Goal: Task Accomplishment & Management: Use online tool/utility

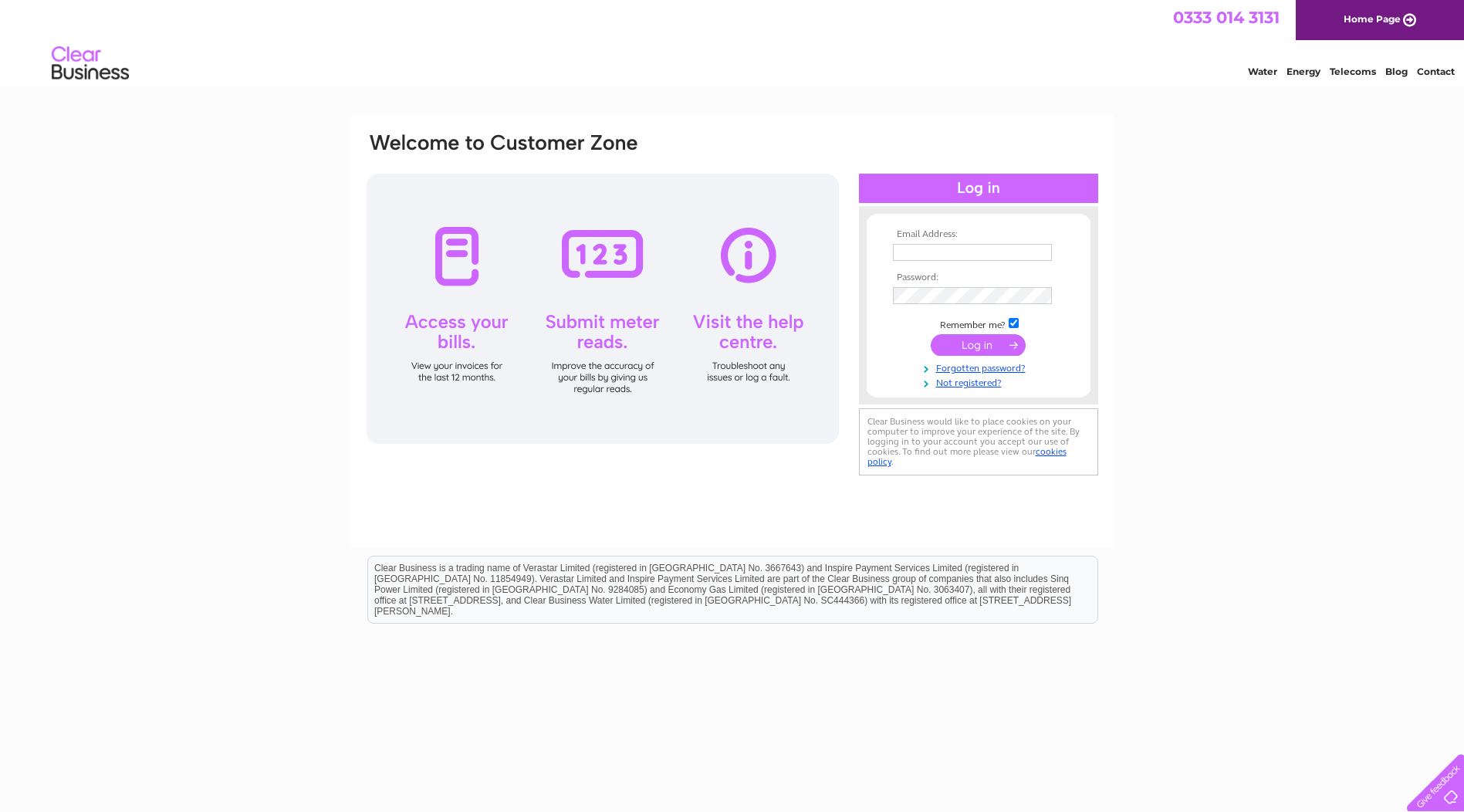
type input "[EMAIL_ADDRESS][DOMAIN_NAME]"
click at [986, 344] on input "submit" at bounding box center [978, 344] width 95 height 21
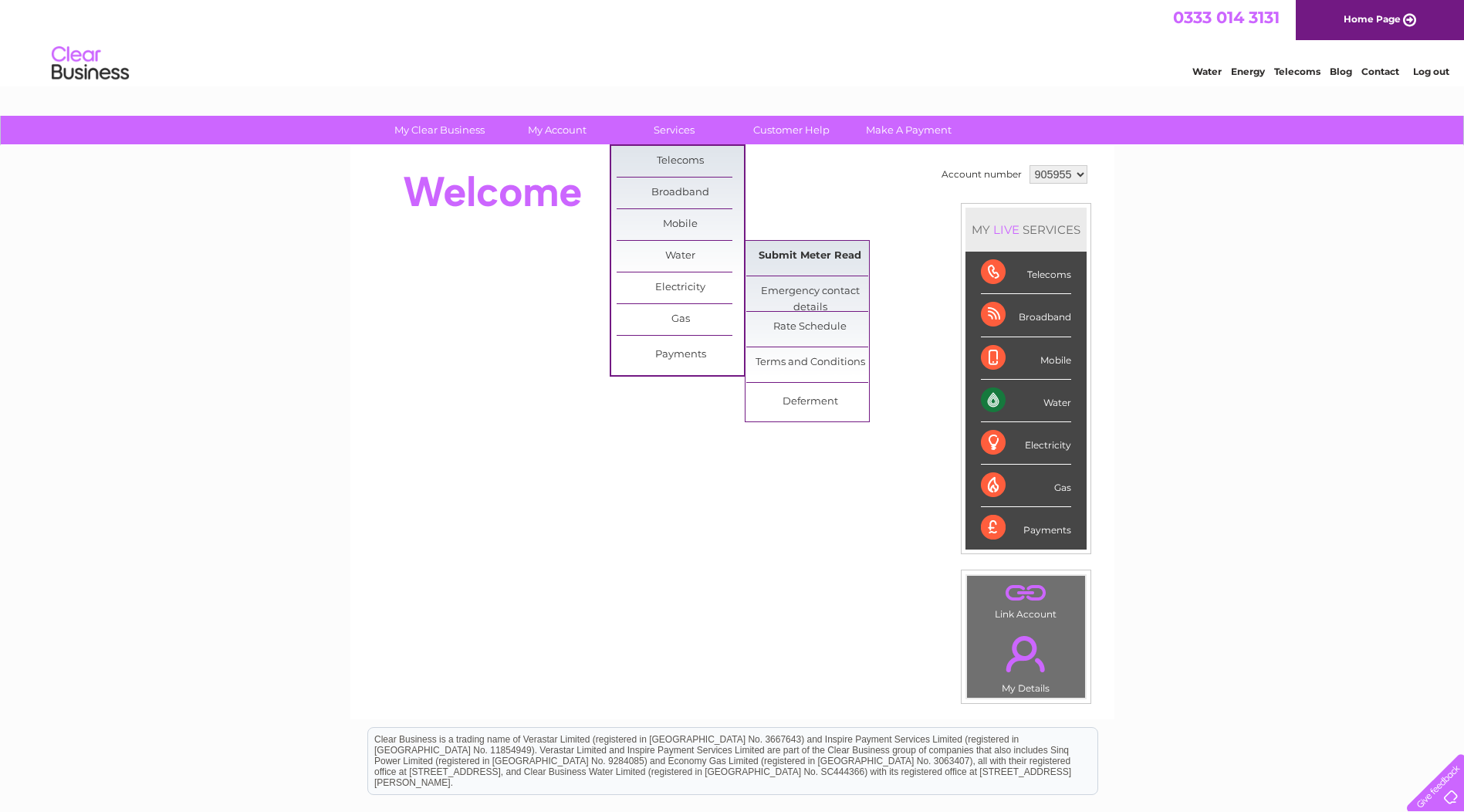
click at [791, 259] on link "Submit Meter Read" at bounding box center [810, 256] width 127 height 31
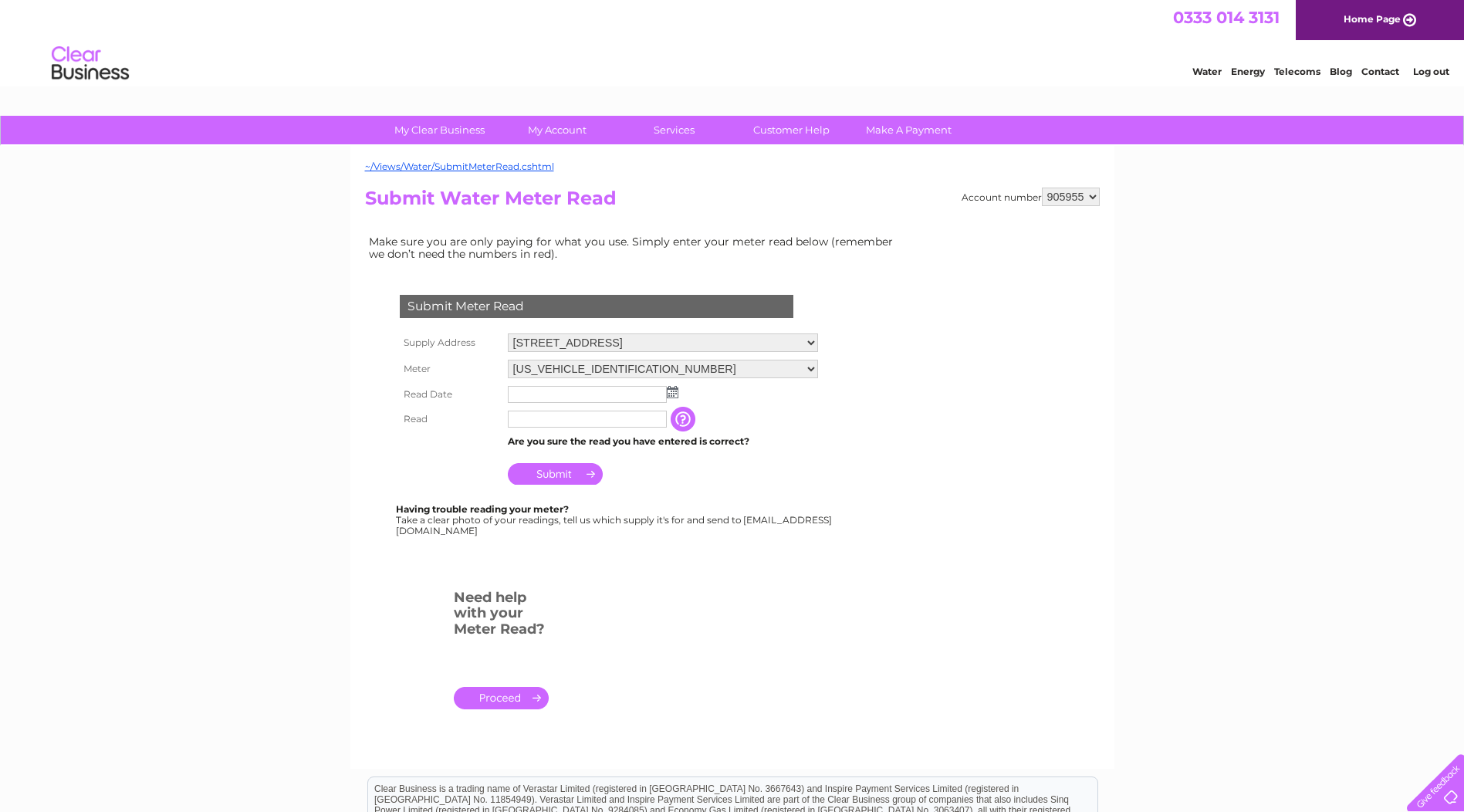
click at [668, 395] on img at bounding box center [673, 391] width 11 height 12
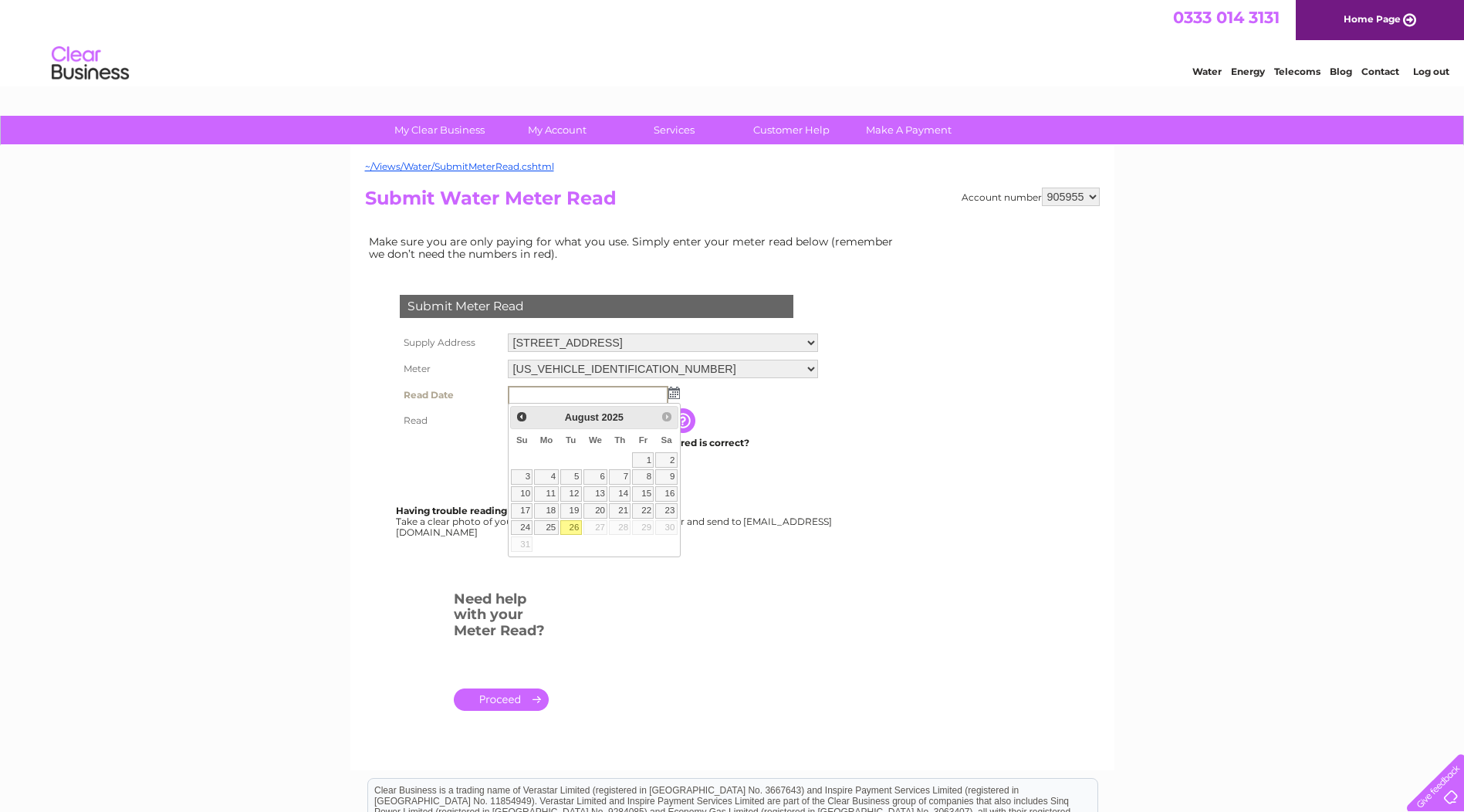
click at [575, 527] on link "26" at bounding box center [571, 527] width 21 height 16
type input "[DATE]"
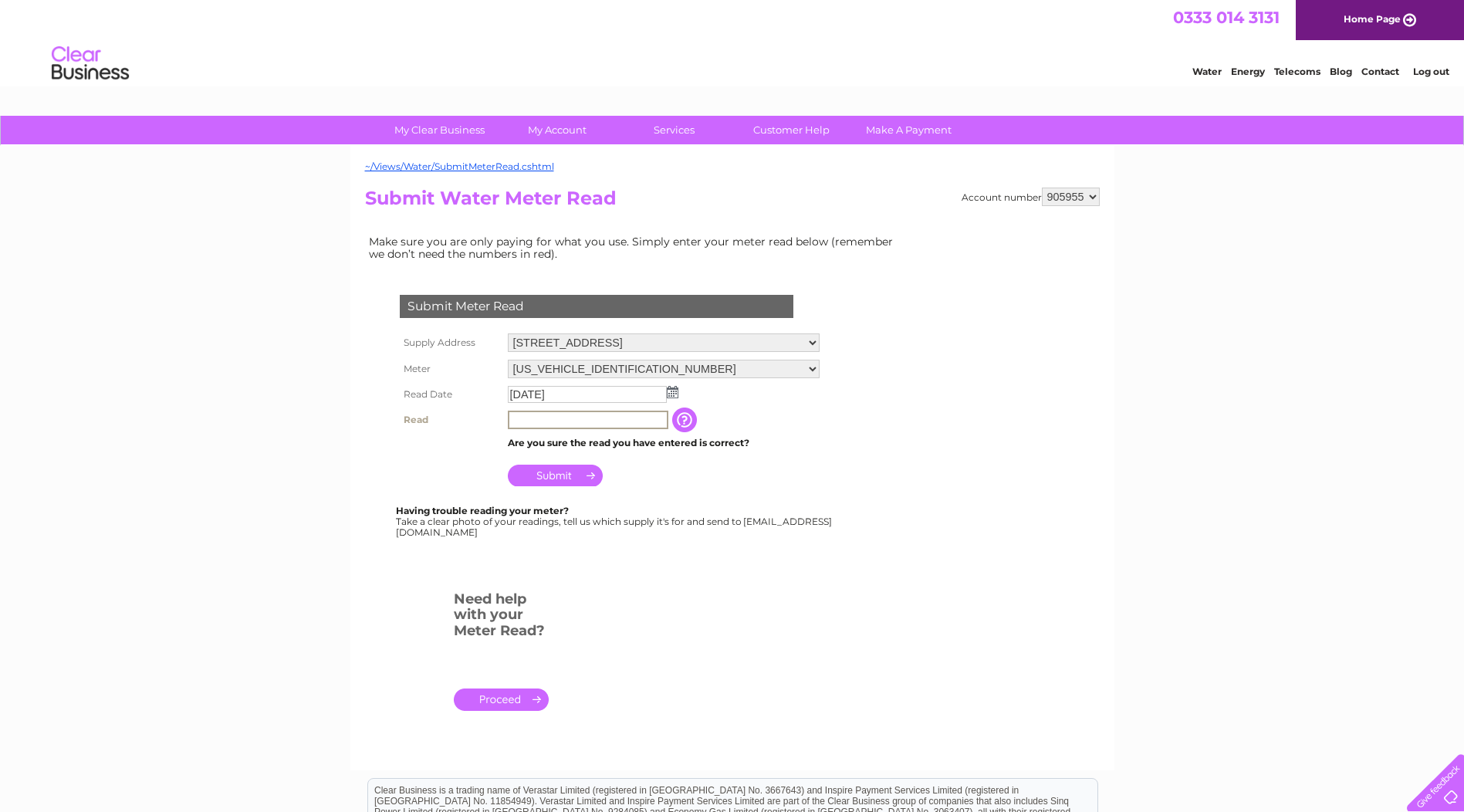
click at [540, 417] on input "text" at bounding box center [588, 419] width 161 height 19
type input "00910"
click at [555, 478] on input "Submit" at bounding box center [555, 475] width 95 height 21
